Goal: Task Accomplishment & Management: Manage account settings

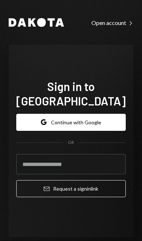
scroll to position [39, 0]
click at [79, 114] on button "Google Continue with Google" at bounding box center [71, 122] width 110 height 17
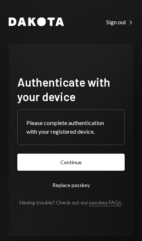
click at [90, 171] on button "Continue" at bounding box center [71, 162] width 108 height 17
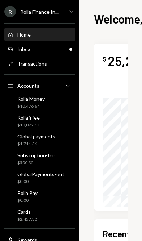
click at [138, 74] on div "Welcome, [MEDICAL_DATA] Move money Caret Down $ 25,217.78 Total Graph Accounts …" at bounding box center [111, 120] width 63 height 241
click at [47, 216] on div "Cards $2,457.32" at bounding box center [39, 216] width 65 height 14
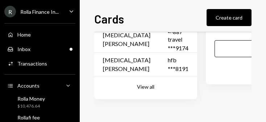
scroll to position [67, 0]
click at [25, 61] on div "Activities Transactions" at bounding box center [27, 64] width 40 height 7
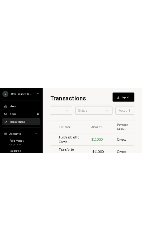
scroll to position [36, 33]
